Goal: Information Seeking & Learning: Learn about a topic

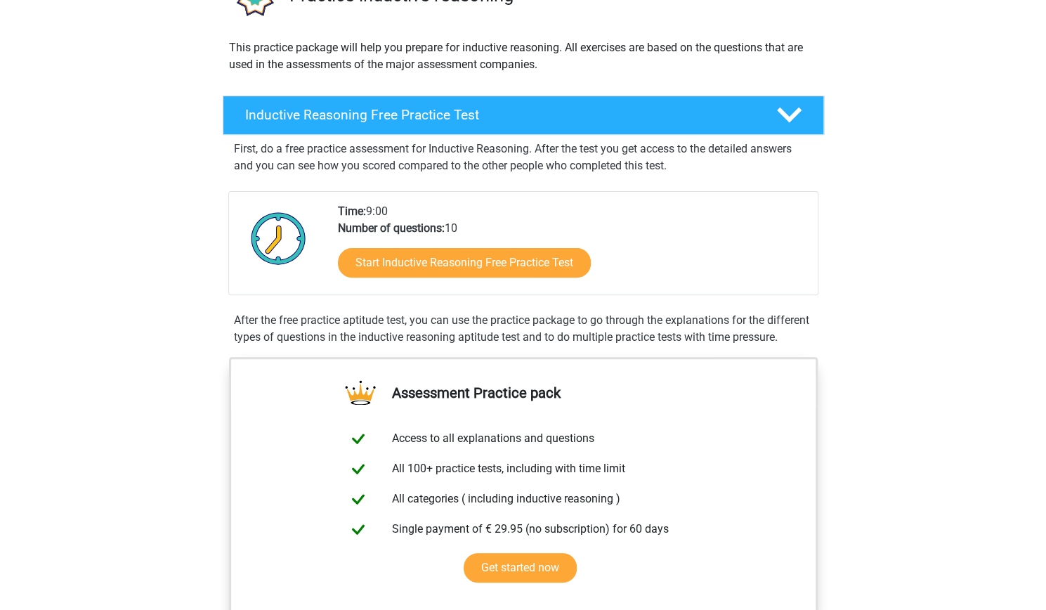
scroll to position [141, 0]
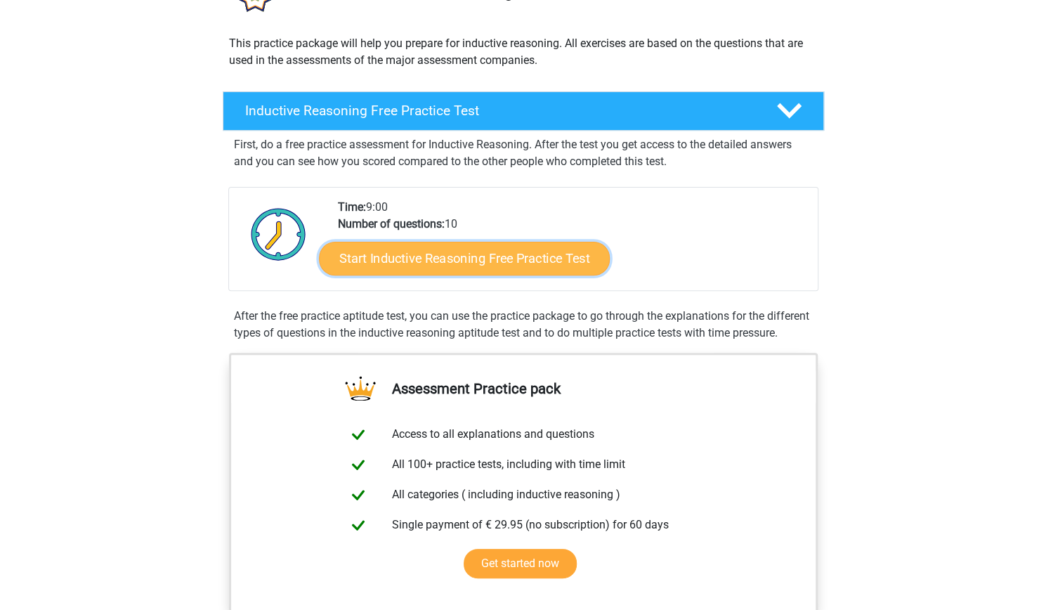
click at [471, 263] on link "Start Inductive Reasoning Free Practice Test" at bounding box center [464, 258] width 291 height 34
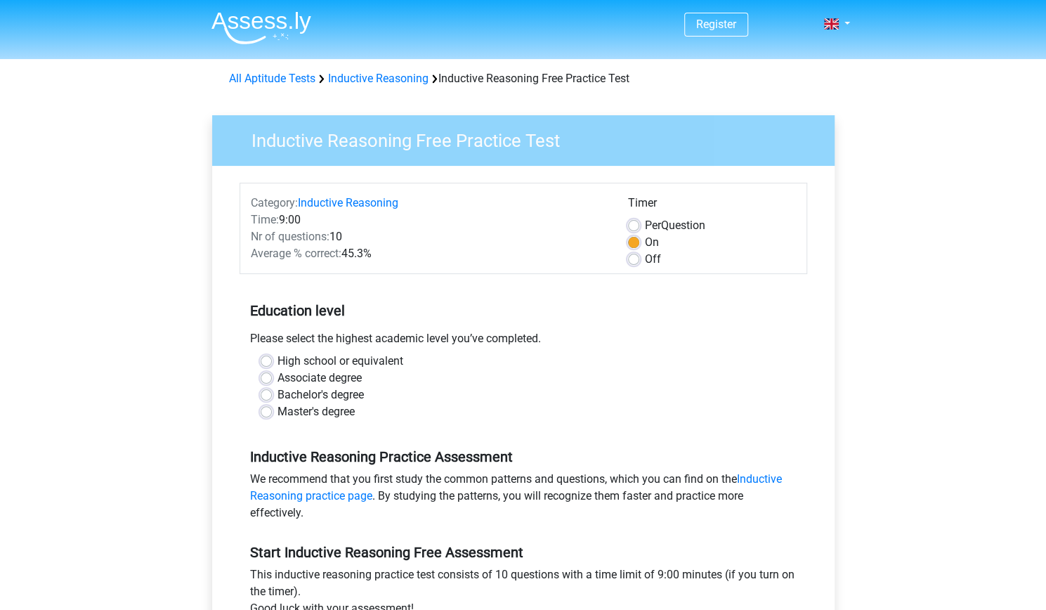
click at [278, 361] on label "High school or equivalent" at bounding box center [341, 361] width 126 height 17
click at [267, 361] on input "High school or equivalent" at bounding box center [266, 360] width 11 height 14
radio input "true"
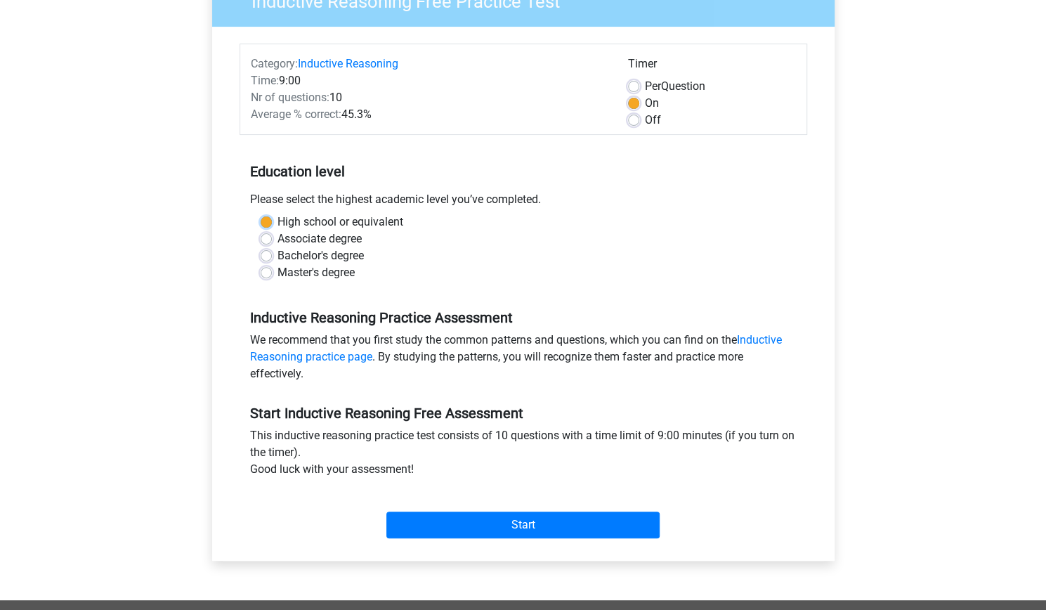
scroll to position [141, 0]
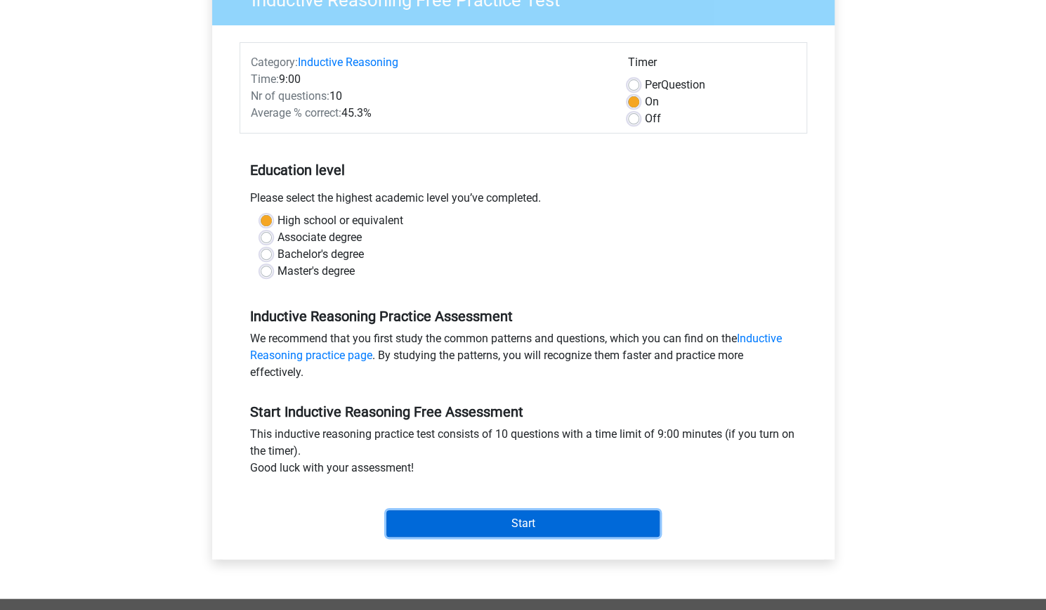
click at [533, 523] on input "Start" at bounding box center [522, 523] width 273 height 27
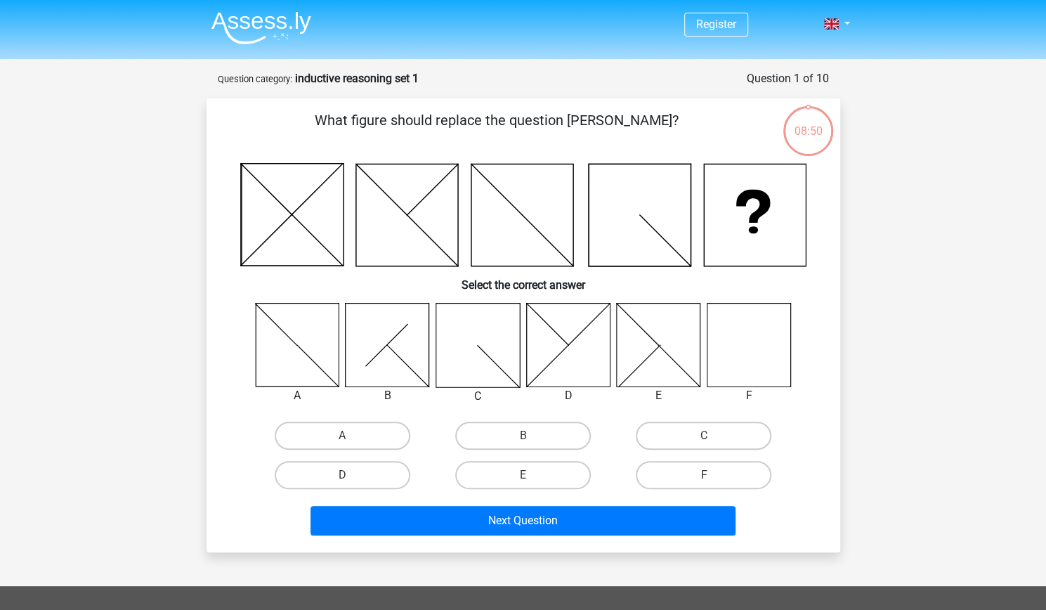
click at [751, 360] on icon at bounding box center [749, 345] width 84 height 84
click at [731, 477] on label "F" at bounding box center [704, 475] width 136 height 28
click at [713, 477] on input "F" at bounding box center [708, 479] width 9 height 9
radio input "true"
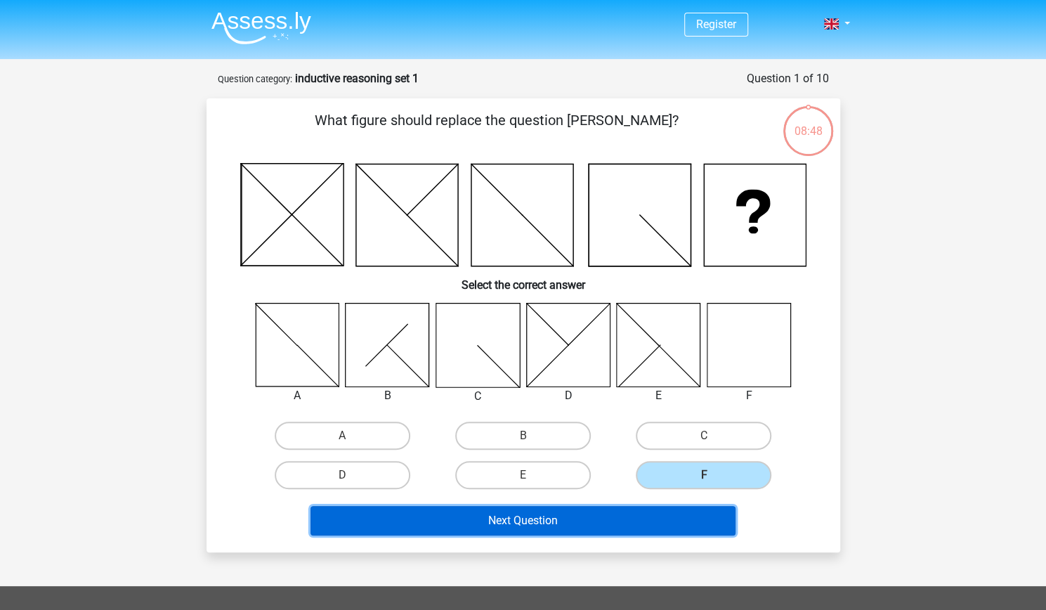
click at [571, 516] on button "Next Question" at bounding box center [523, 521] width 425 height 30
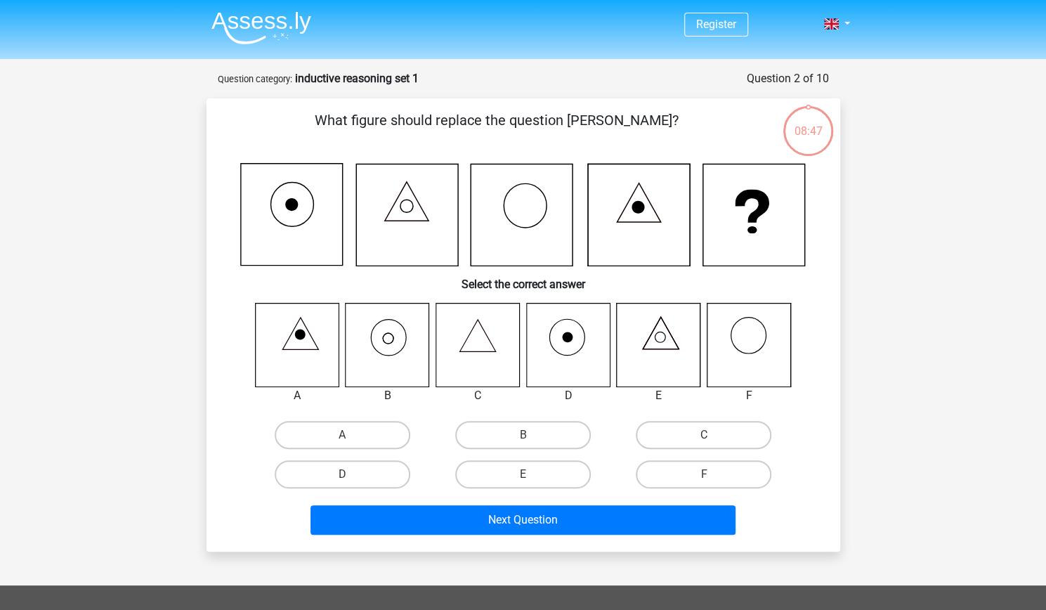
scroll to position [70, 0]
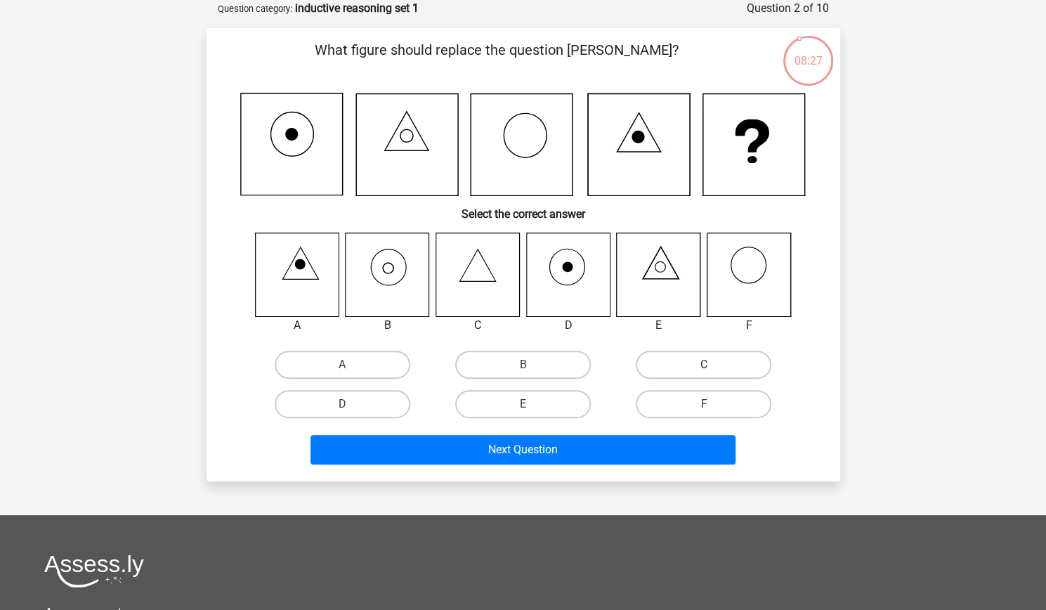
click at [680, 362] on label "C" at bounding box center [704, 365] width 136 height 28
click at [704, 365] on input "C" at bounding box center [708, 369] width 9 height 9
radio input "true"
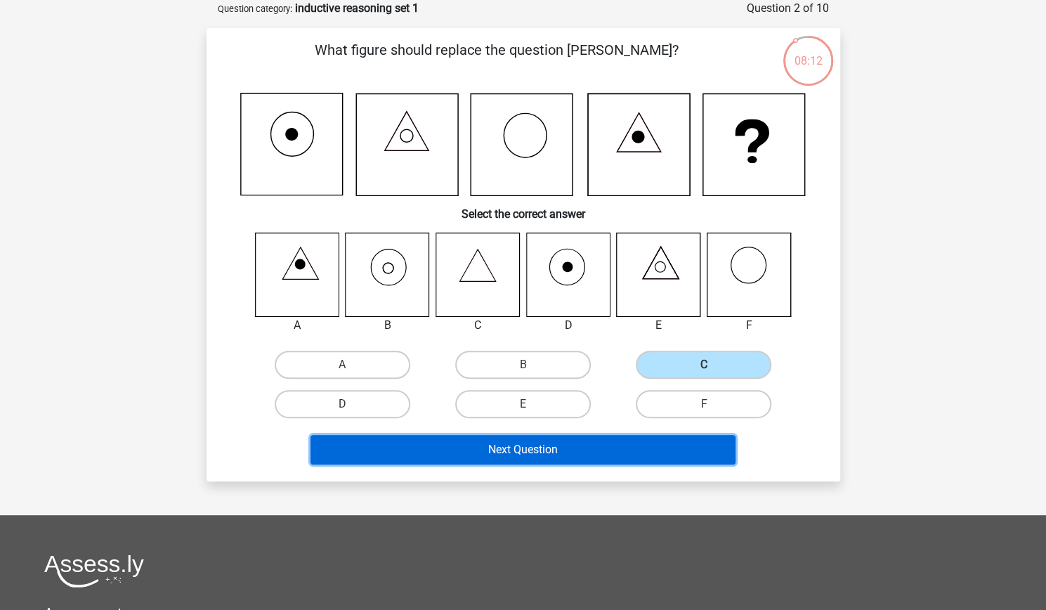
click at [573, 448] on button "Next Question" at bounding box center [523, 450] width 425 height 30
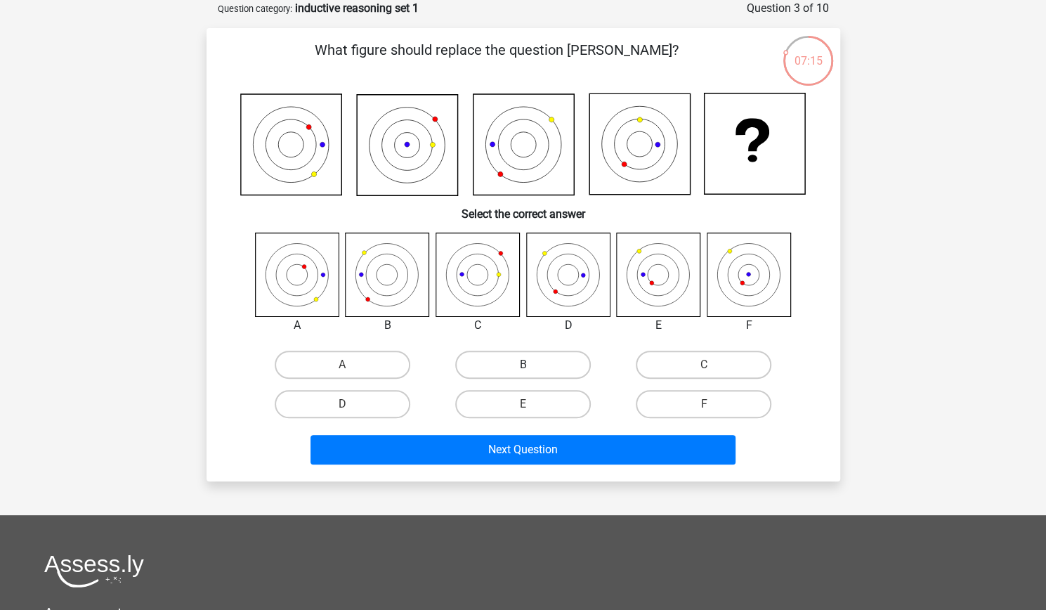
click at [532, 365] on div "B" at bounding box center [522, 365] width 169 height 28
click at [520, 366] on label "B" at bounding box center [523, 365] width 136 height 28
click at [523, 366] on input "B" at bounding box center [527, 369] width 9 height 9
radio input "true"
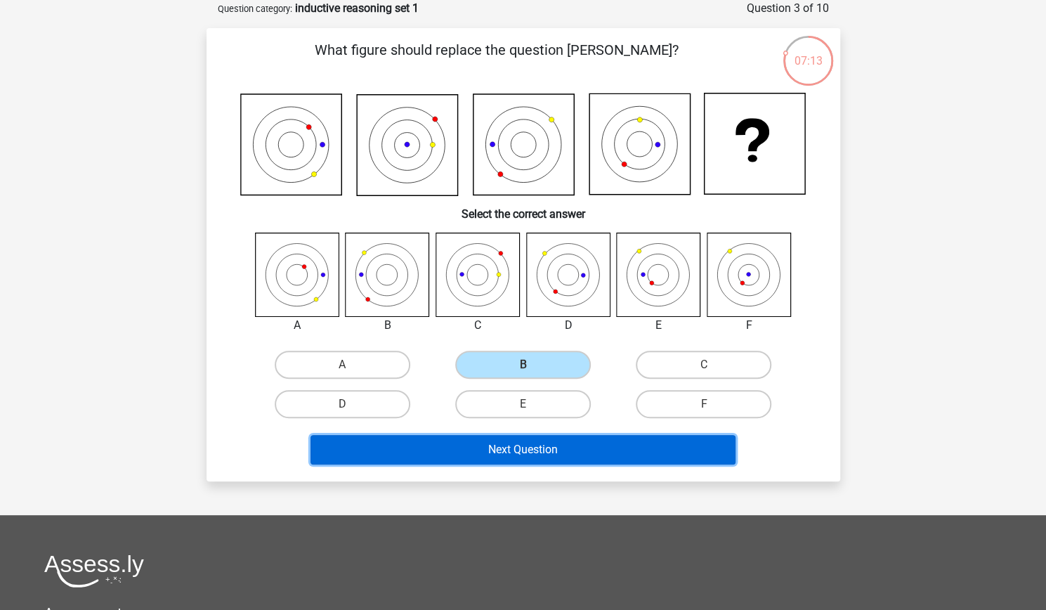
click at [521, 453] on button "Next Question" at bounding box center [523, 450] width 425 height 30
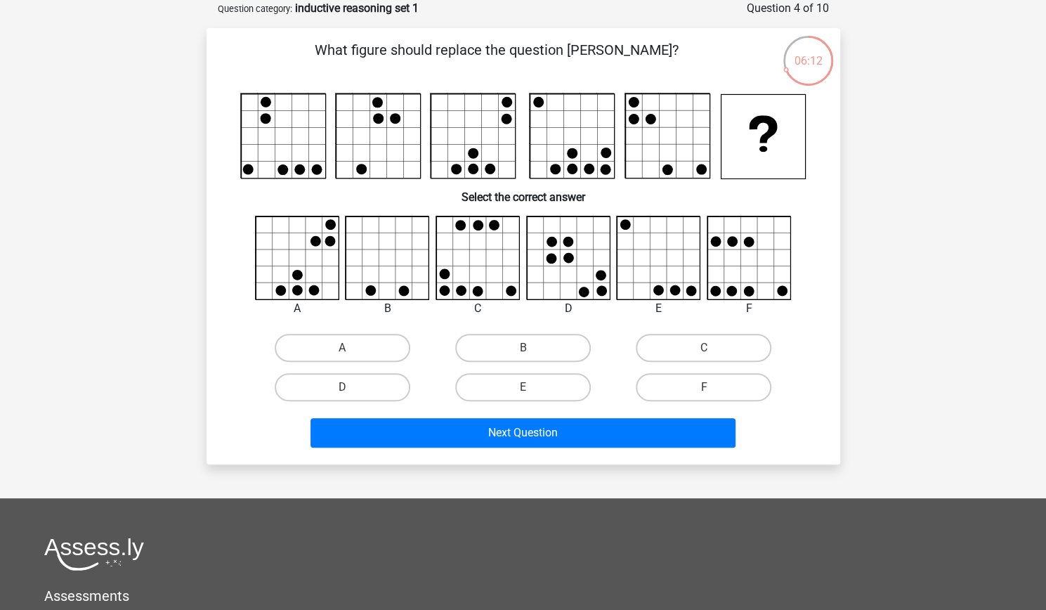
click at [343, 350] on input "A" at bounding box center [346, 352] width 9 height 9
radio input "true"
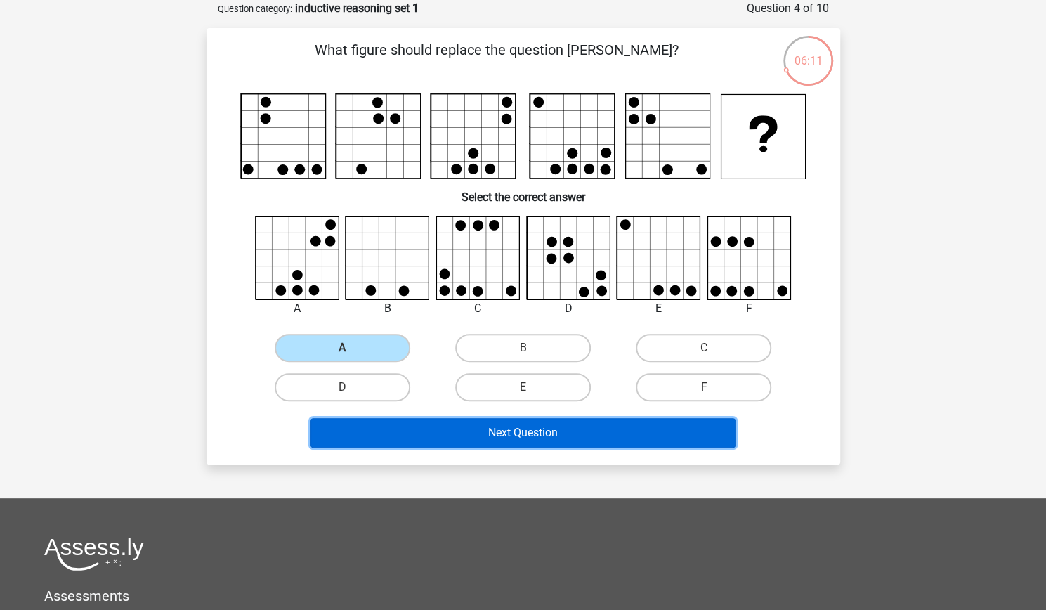
click at [497, 436] on button "Next Question" at bounding box center [523, 433] width 425 height 30
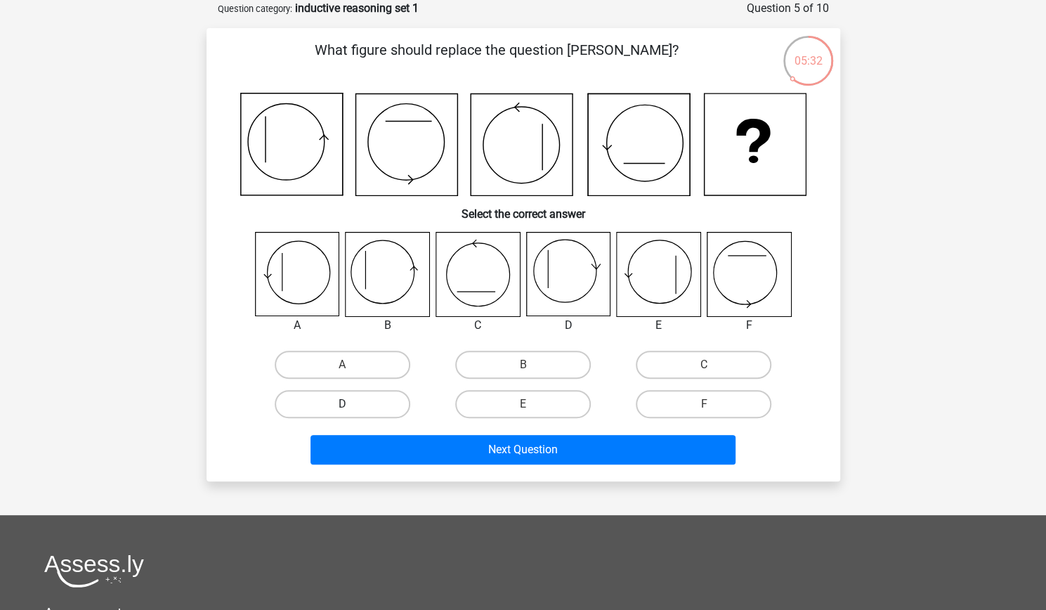
click at [358, 400] on label "D" at bounding box center [343, 404] width 136 height 28
click at [351, 404] on input "D" at bounding box center [346, 408] width 9 height 9
radio input "true"
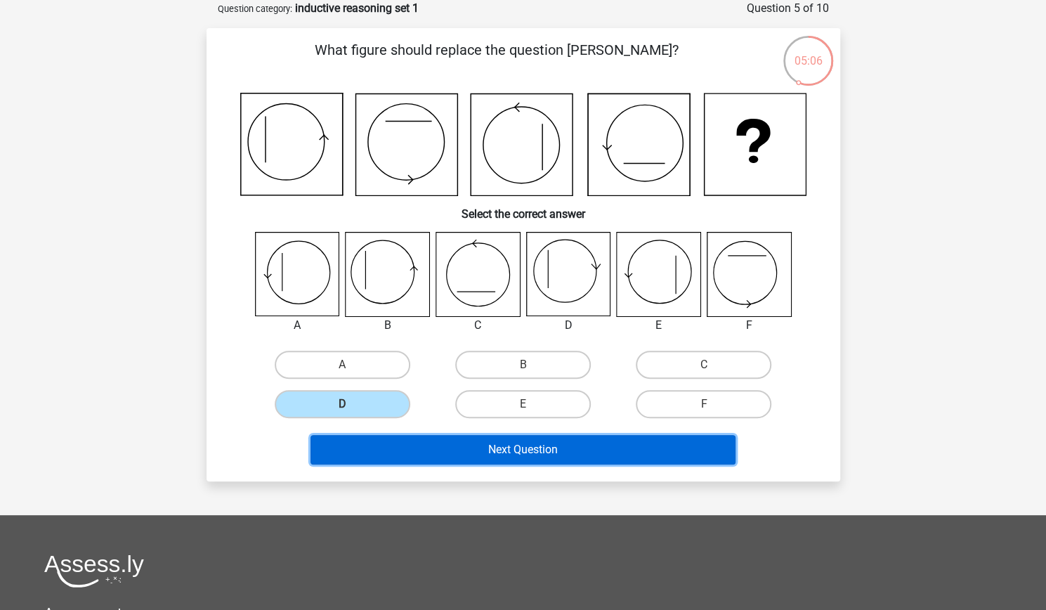
click at [516, 452] on button "Next Question" at bounding box center [523, 450] width 425 height 30
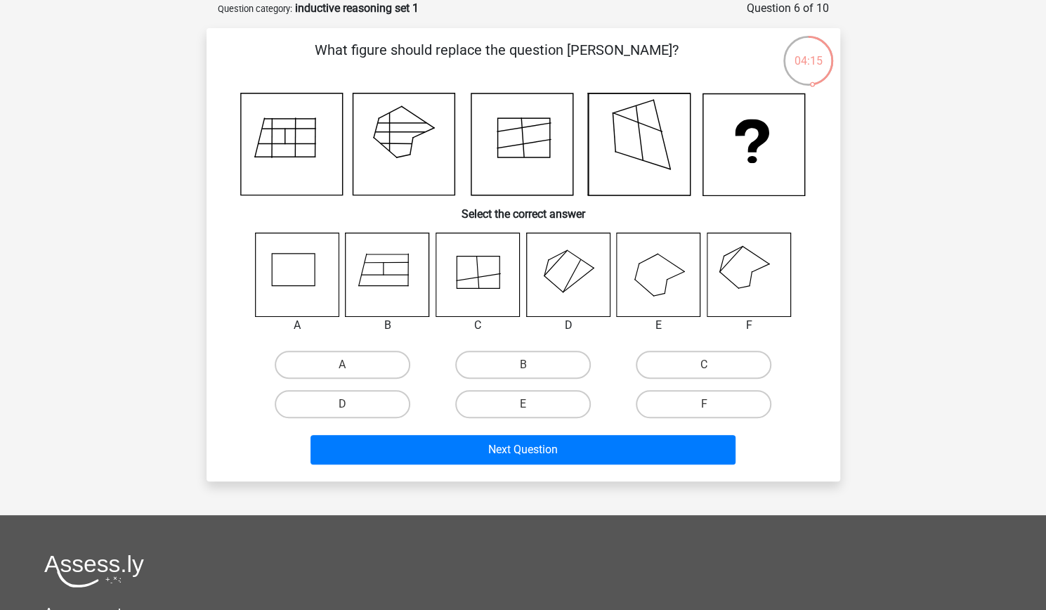
click at [524, 410] on input "E" at bounding box center [527, 408] width 9 height 9
radio input "true"
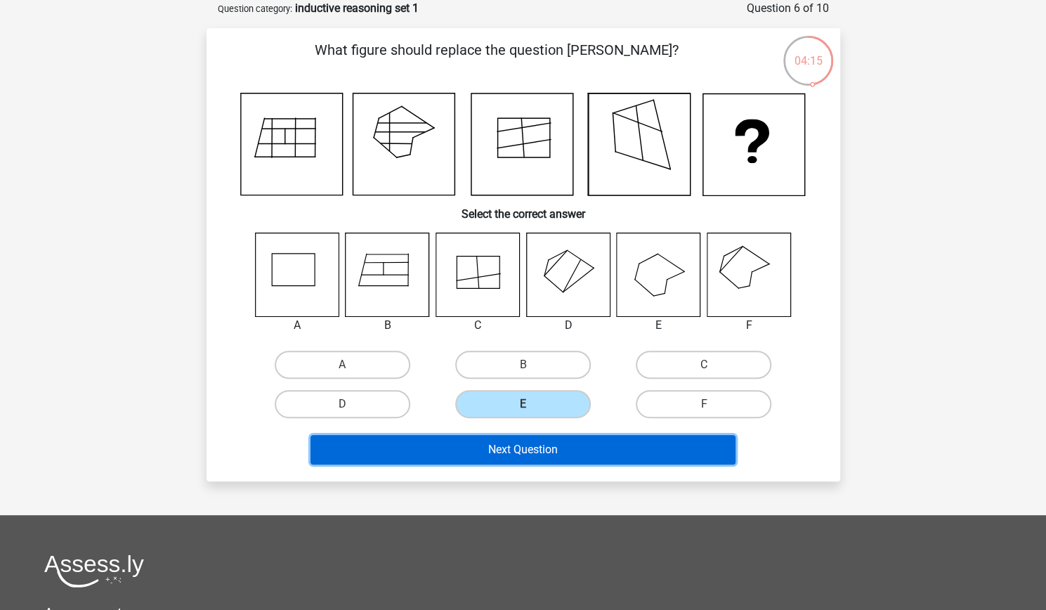
click at [526, 450] on button "Next Question" at bounding box center [523, 450] width 425 height 30
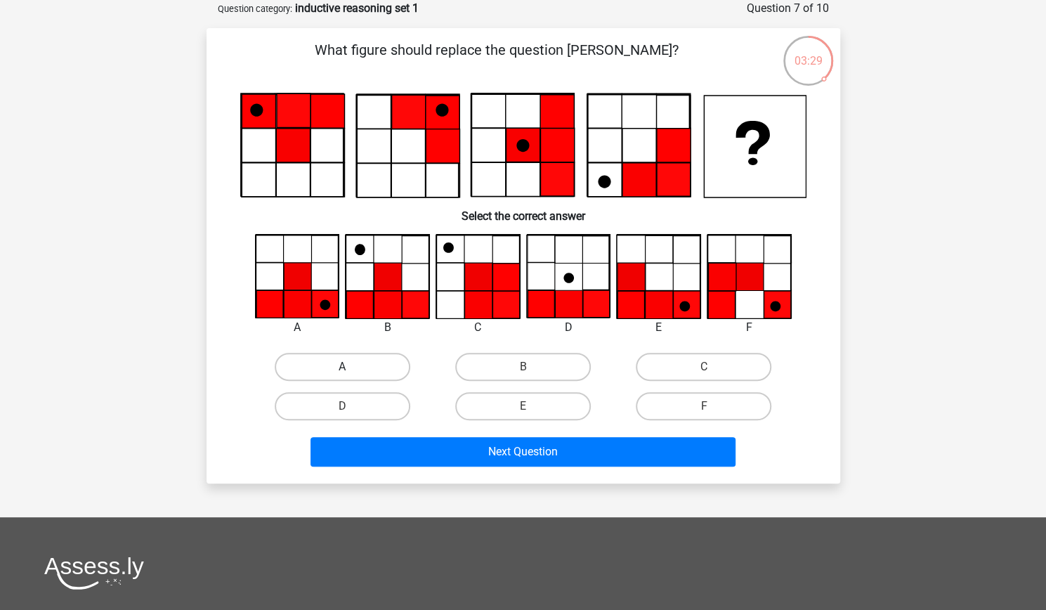
click at [320, 363] on label "A" at bounding box center [343, 367] width 136 height 28
click at [342, 367] on input "A" at bounding box center [346, 371] width 9 height 9
radio input "true"
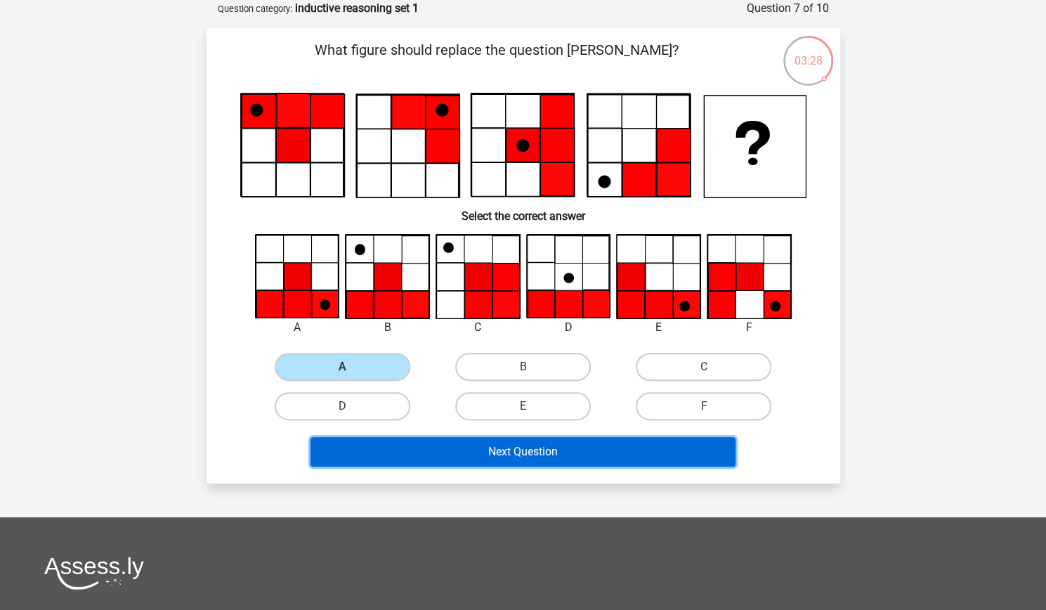
click at [507, 452] on button "Next Question" at bounding box center [523, 452] width 425 height 30
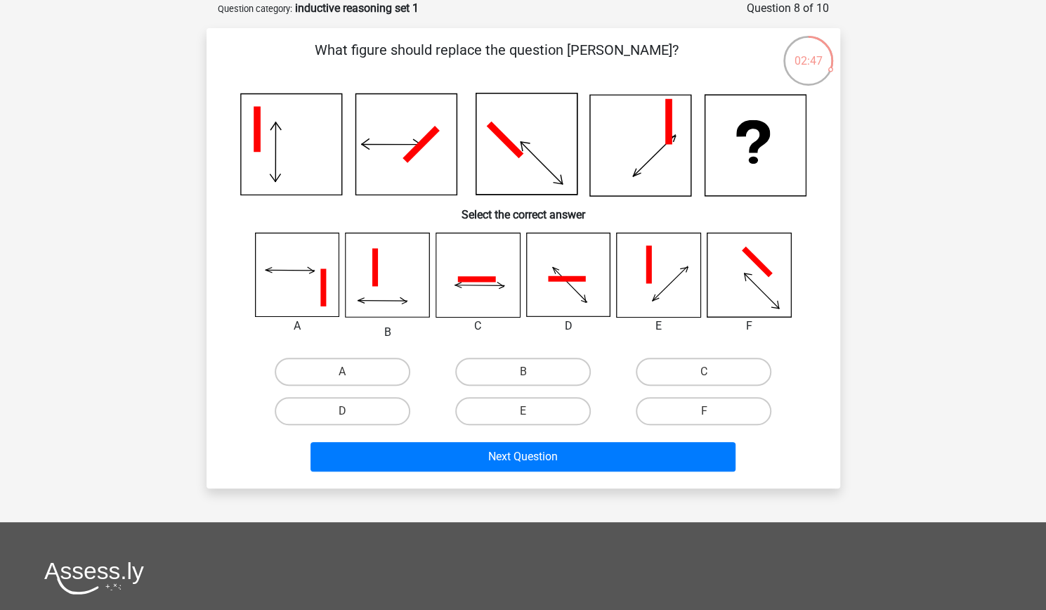
click at [742, 296] on icon at bounding box center [749, 275] width 84 height 84
click at [717, 407] on label "F" at bounding box center [704, 411] width 136 height 28
click at [713, 411] on input "F" at bounding box center [708, 415] width 9 height 9
radio input "true"
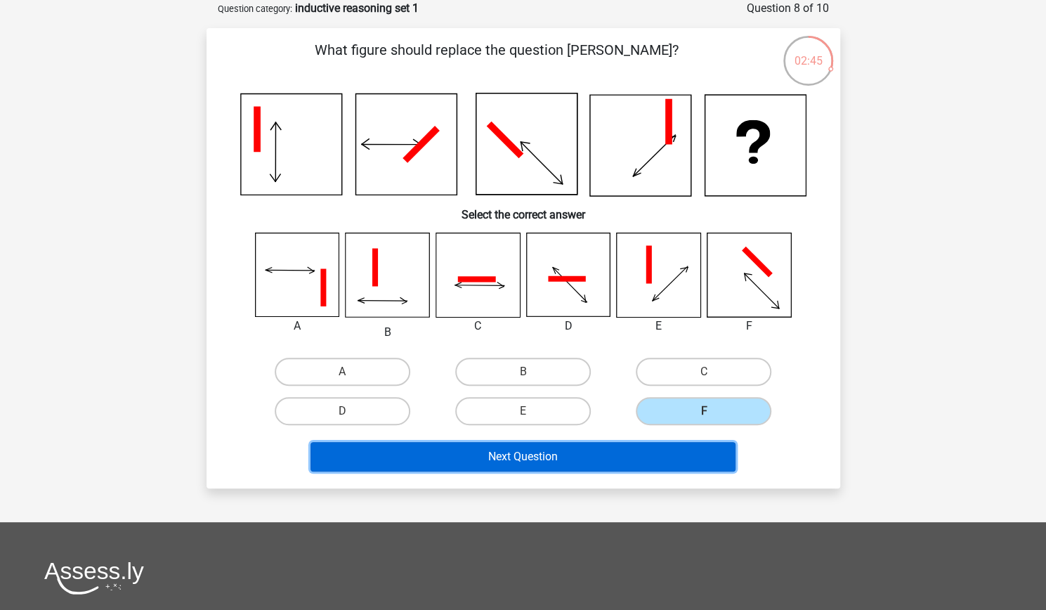
click at [544, 458] on button "Next Question" at bounding box center [523, 457] width 425 height 30
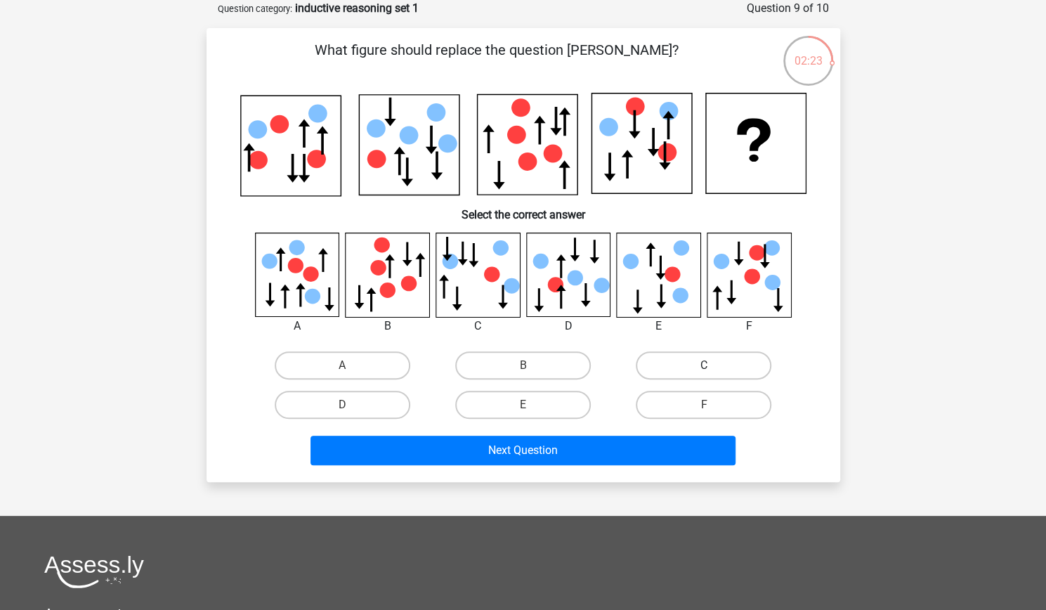
click at [701, 365] on label "C" at bounding box center [704, 365] width 136 height 28
click at [704, 365] on input "C" at bounding box center [708, 369] width 9 height 9
radio input "true"
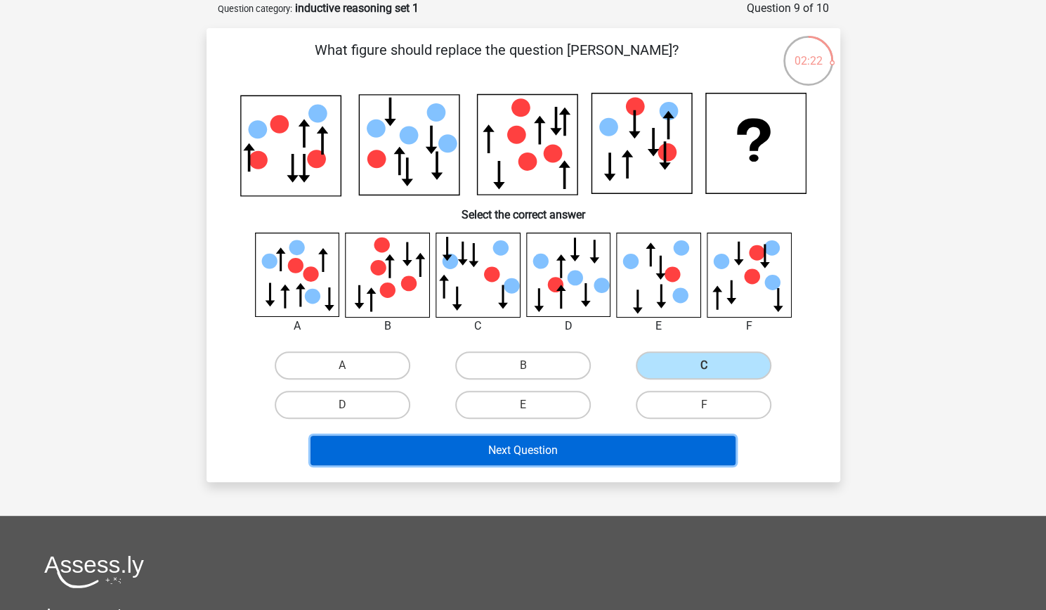
click at [590, 448] on button "Next Question" at bounding box center [523, 451] width 425 height 30
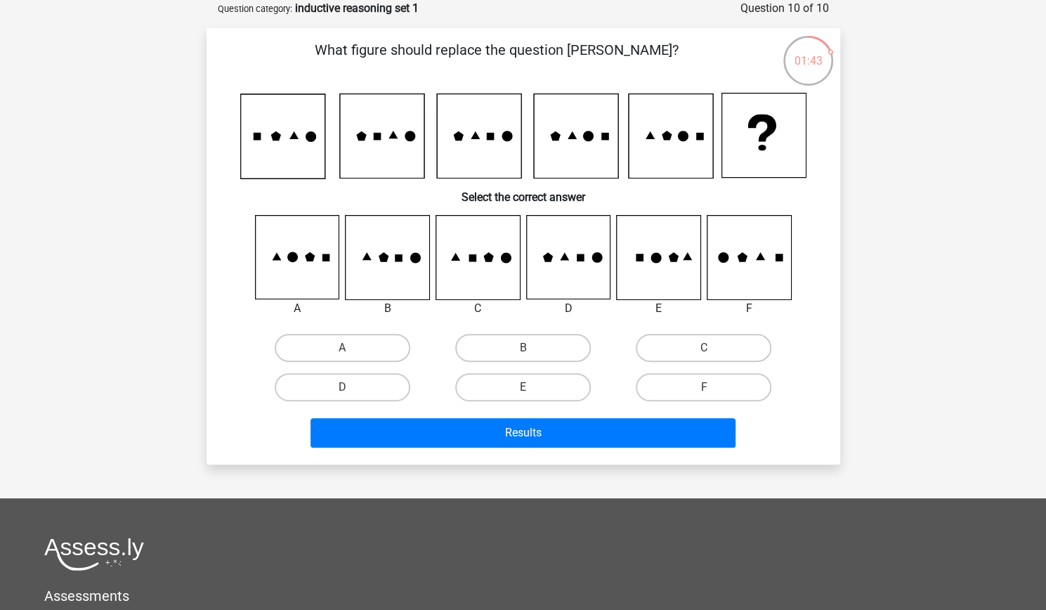
click at [523, 355] on input "B" at bounding box center [527, 352] width 9 height 9
radio input "true"
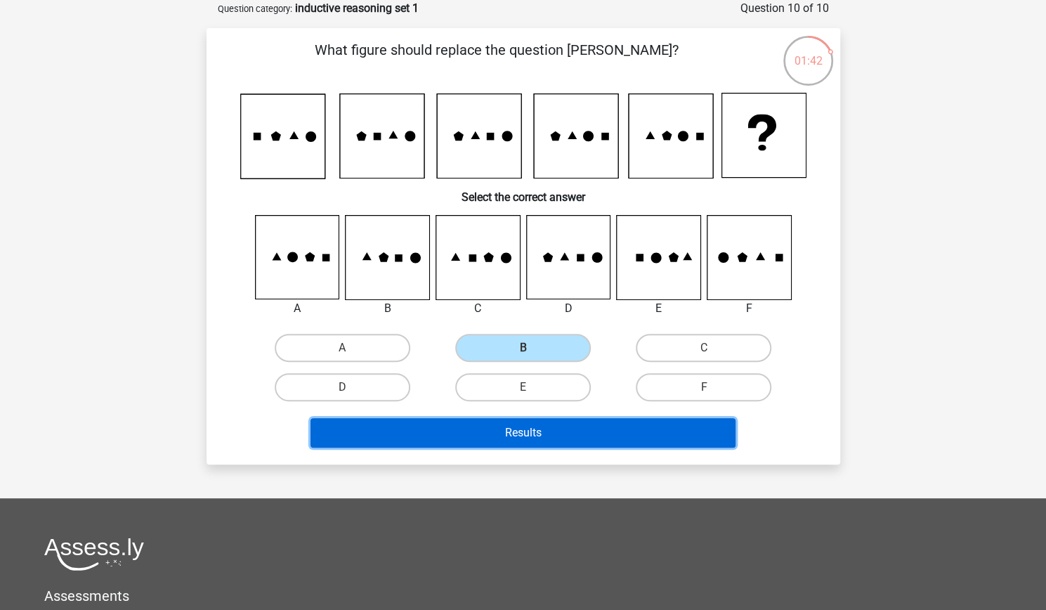
click at [548, 435] on button "Results" at bounding box center [523, 433] width 425 height 30
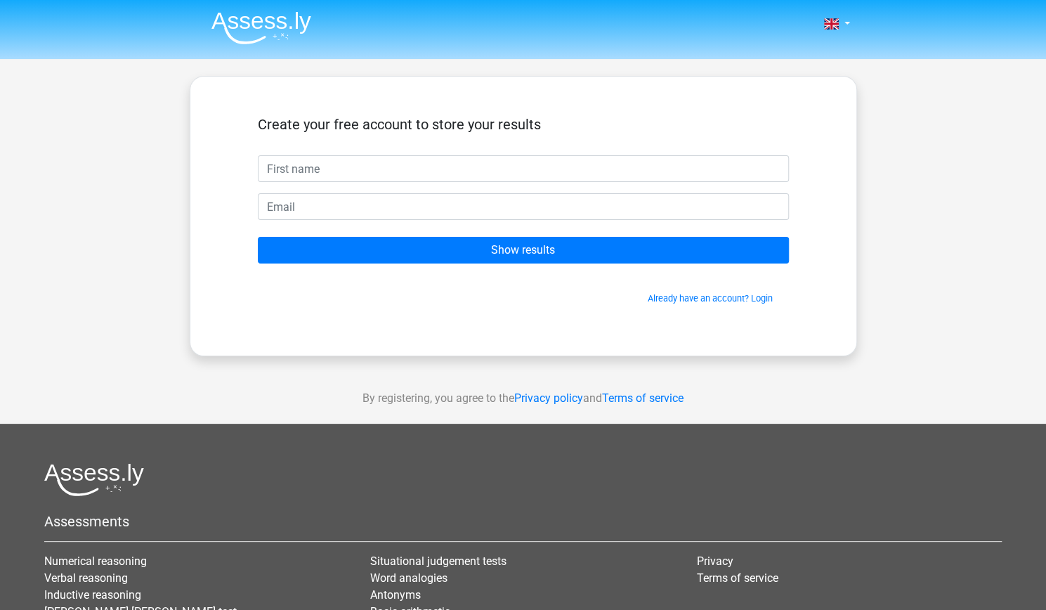
click at [630, 164] on input "text" at bounding box center [523, 168] width 531 height 27
type input "Paul"
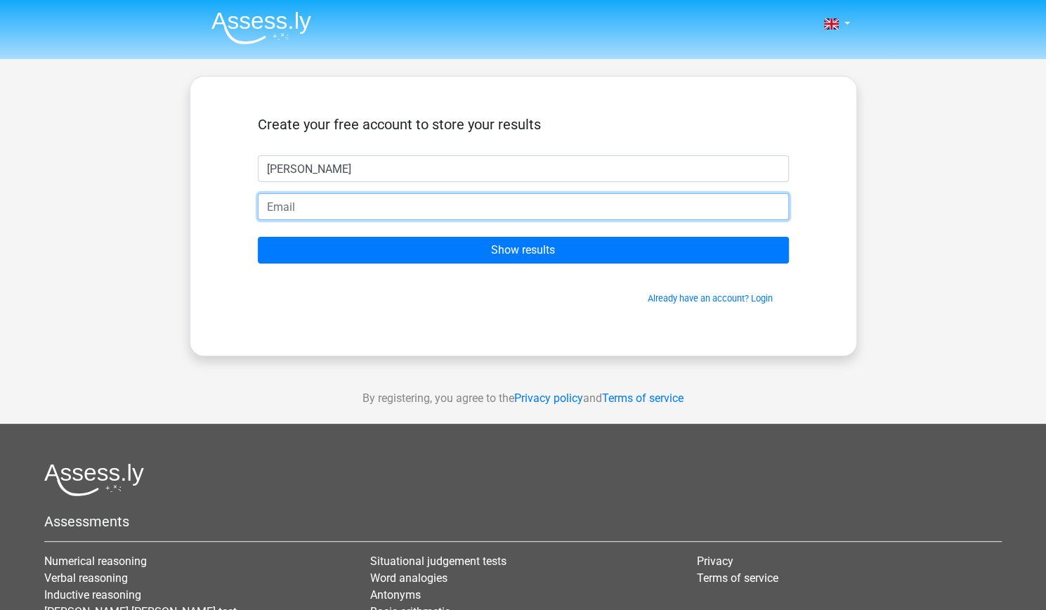
click at [372, 207] on input "email" at bounding box center [523, 206] width 531 height 27
type input "paul_grant8@hotmail.com"
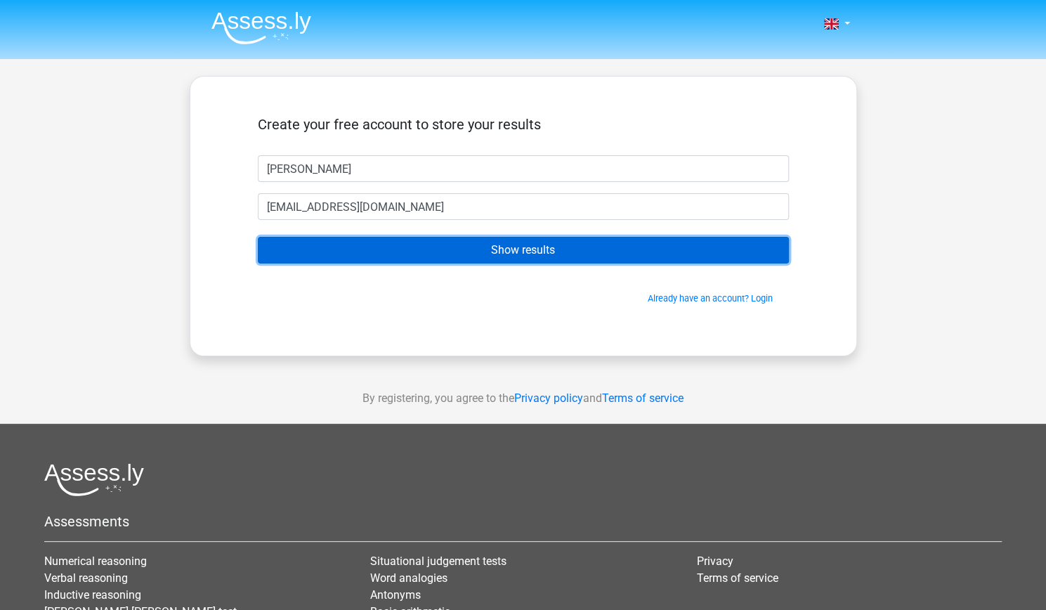
click at [517, 252] on input "Show results" at bounding box center [523, 250] width 531 height 27
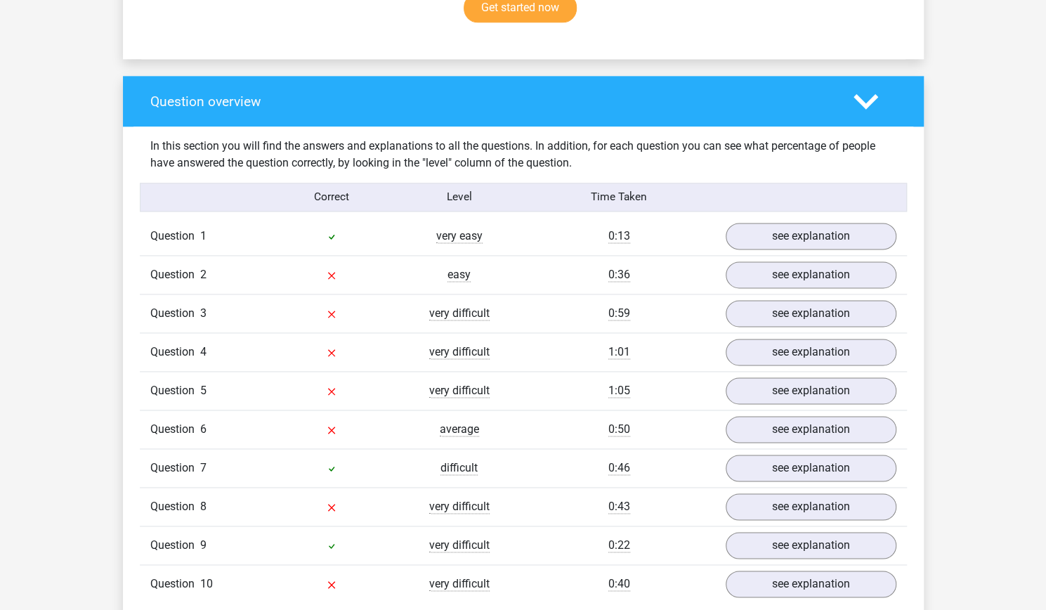
scroll to position [1054, 0]
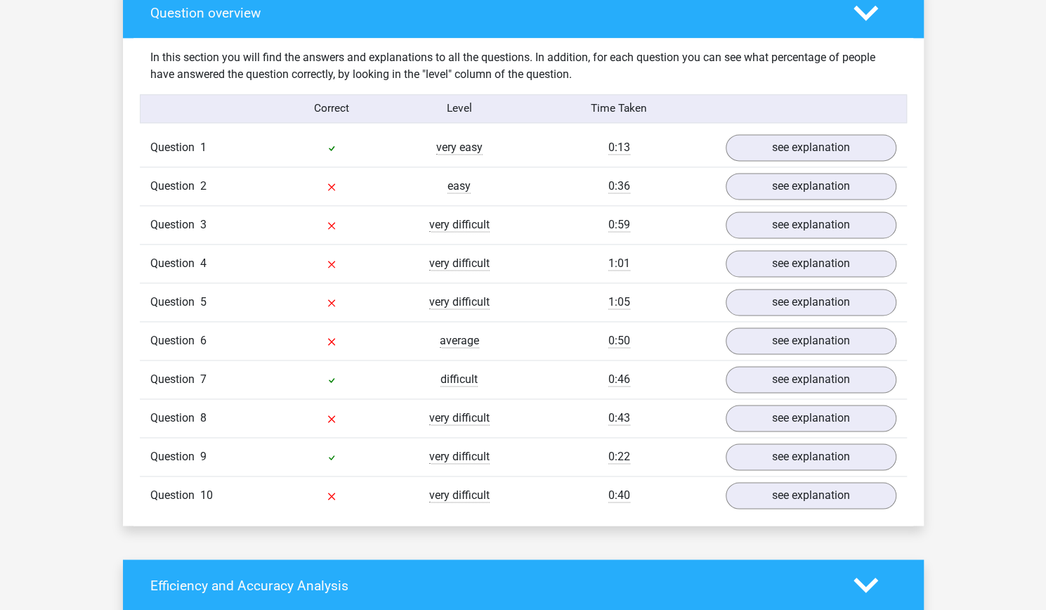
click at [800, 504] on div "Question 10 very difficult 0:40 see explanation" at bounding box center [523, 495] width 767 height 39
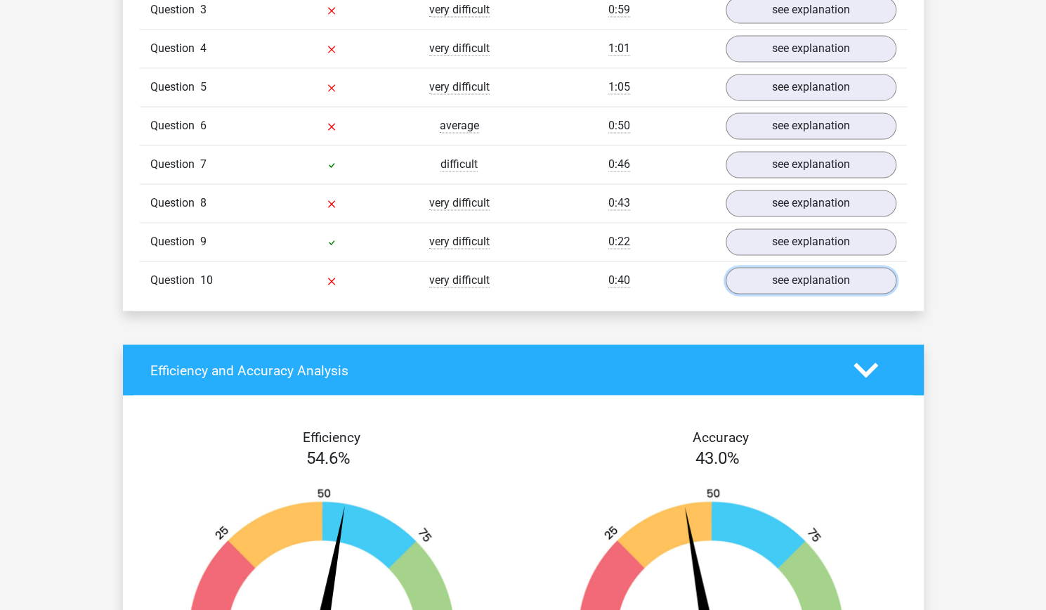
scroll to position [1405, 0]
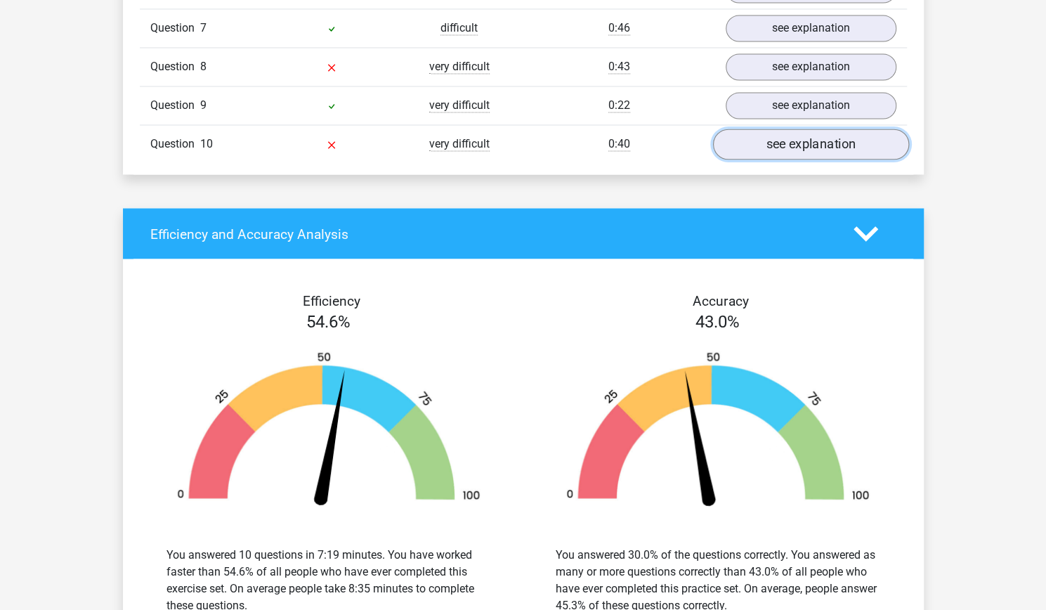
click at [809, 136] on link "see explanation" at bounding box center [810, 144] width 196 height 31
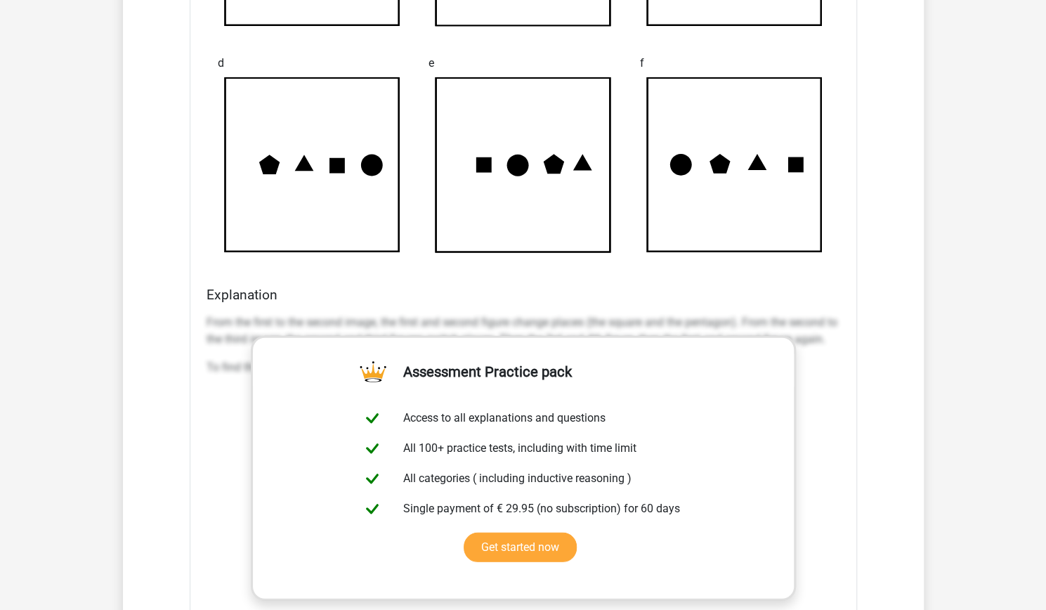
scroll to position [1757, 0]
